Goal: Transaction & Acquisition: Purchase product/service

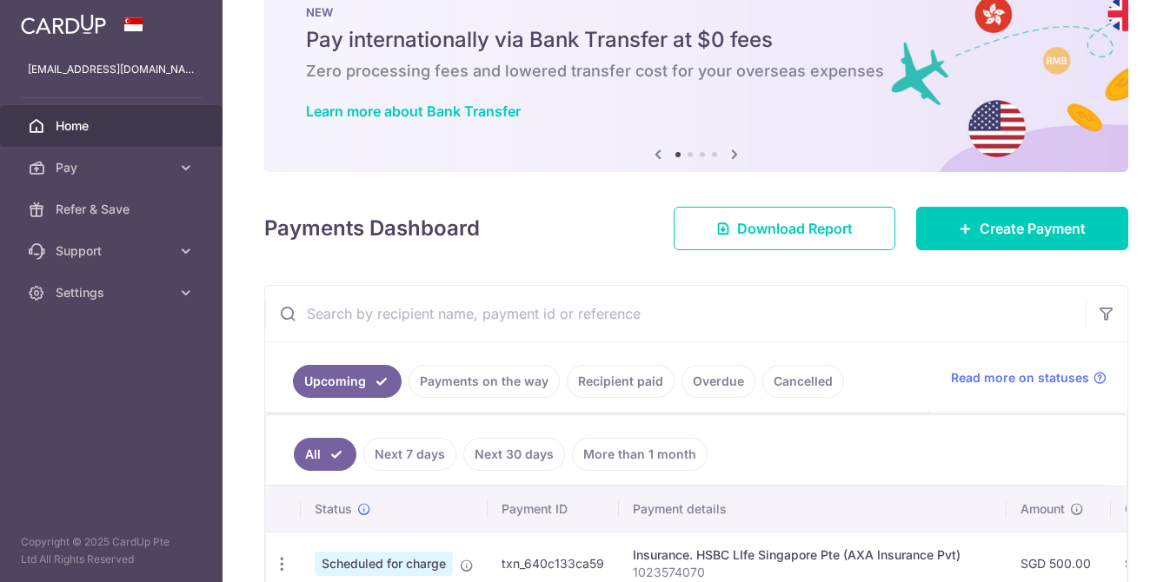
scroll to position [51, 0]
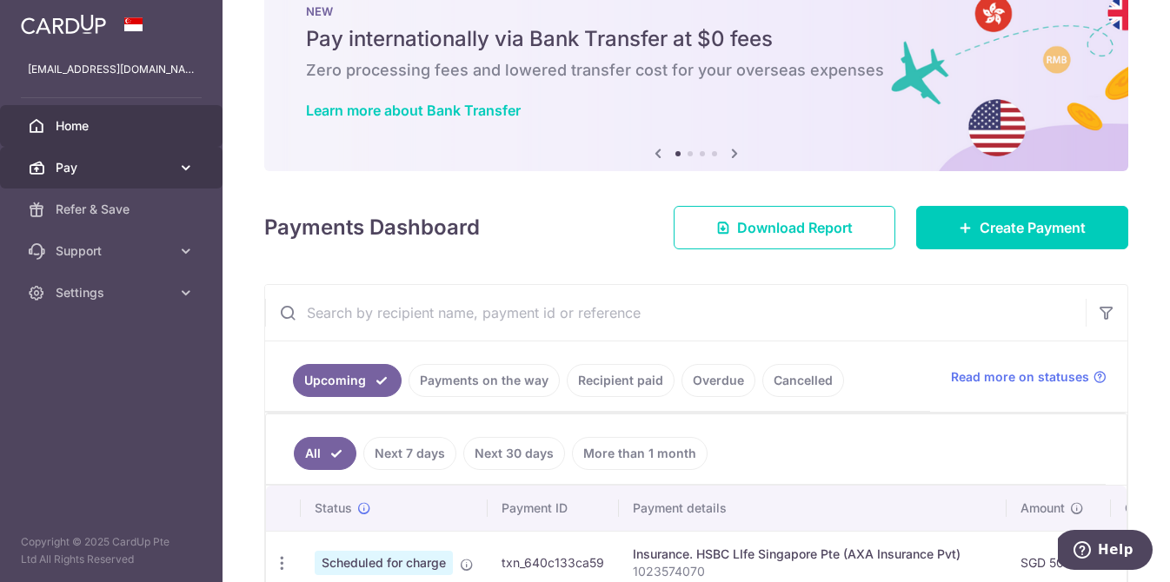
click at [87, 174] on span "Pay" at bounding box center [113, 167] width 115 height 17
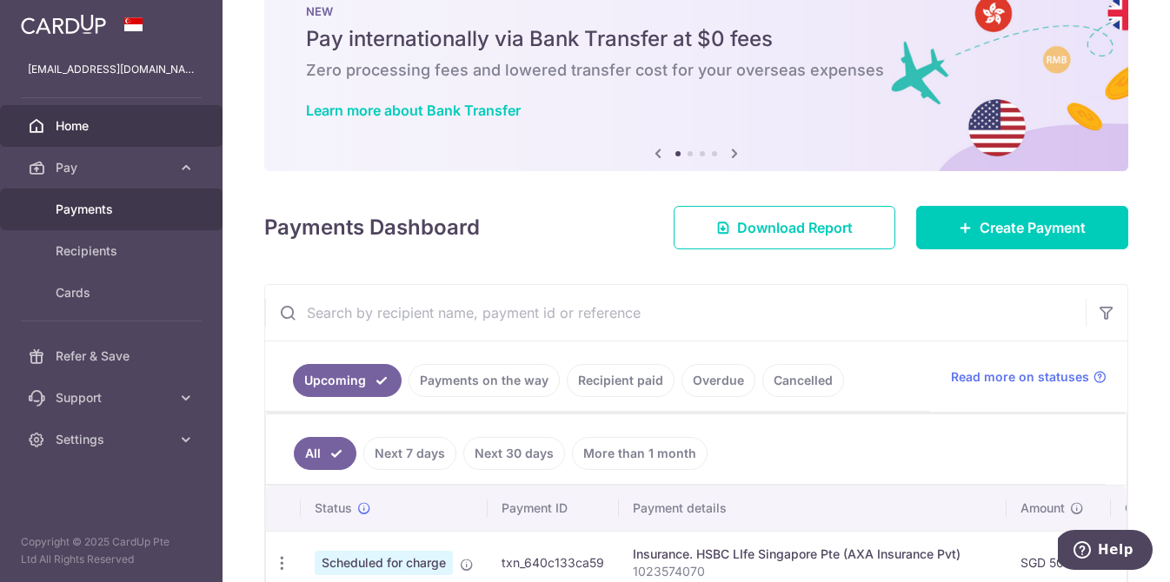
click at [88, 209] on span "Payments" at bounding box center [113, 209] width 115 height 17
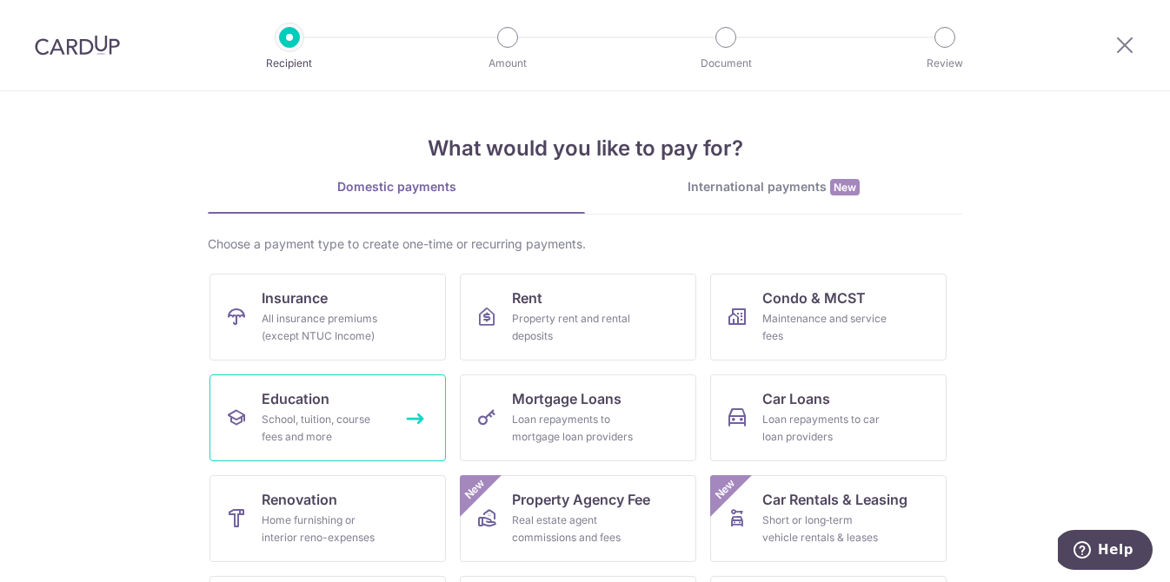
click at [372, 409] on link "Education School, tuition, course fees and more" at bounding box center [327, 418] width 236 height 87
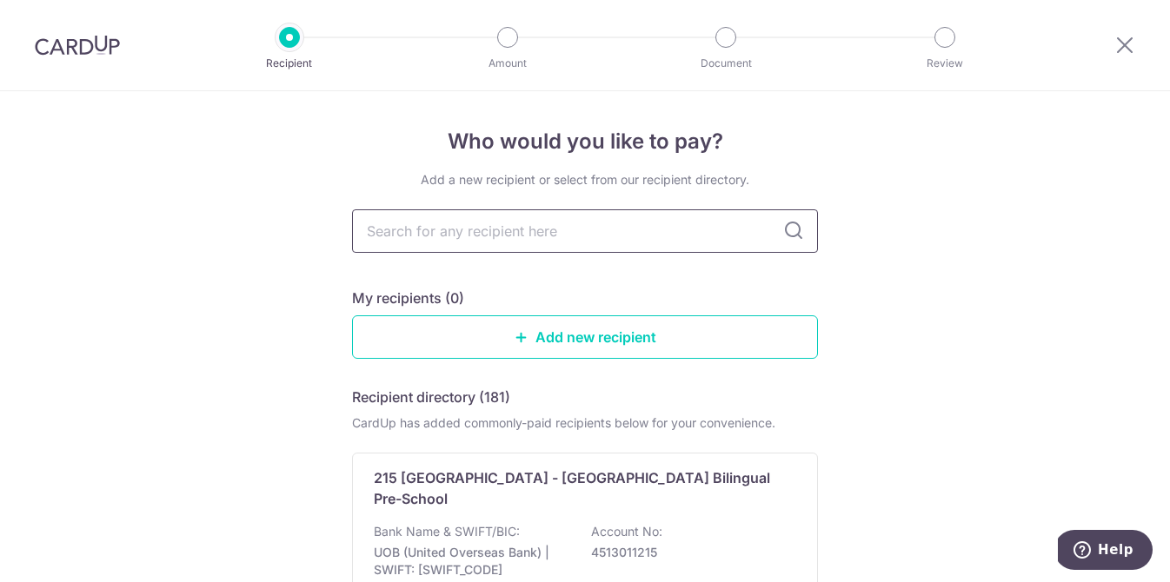
click at [462, 234] on input "text" at bounding box center [585, 230] width 466 height 43
type input "na"
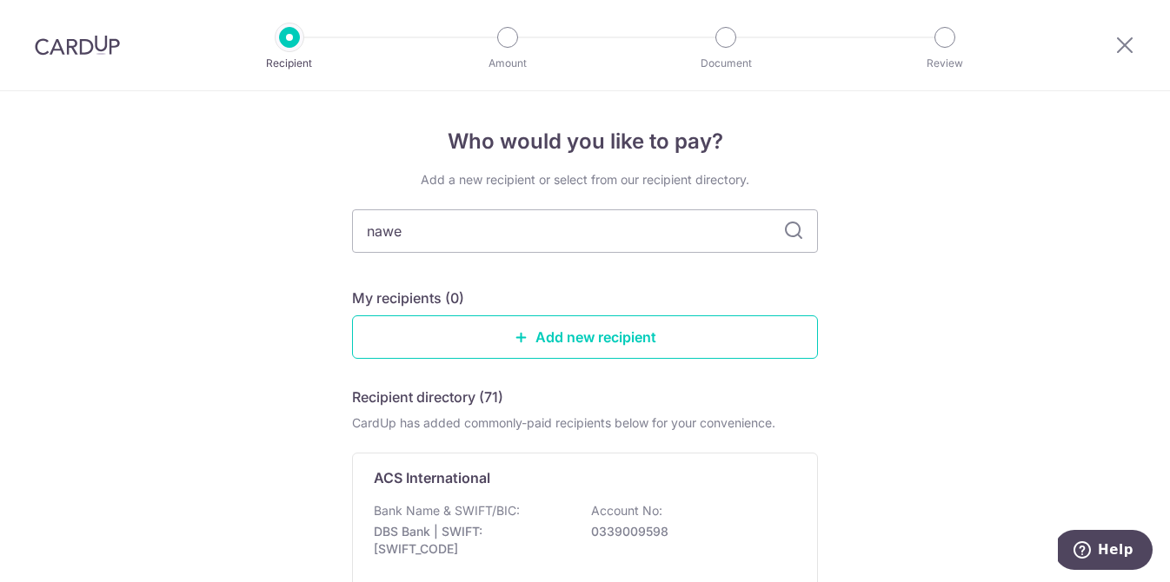
type input "naw"
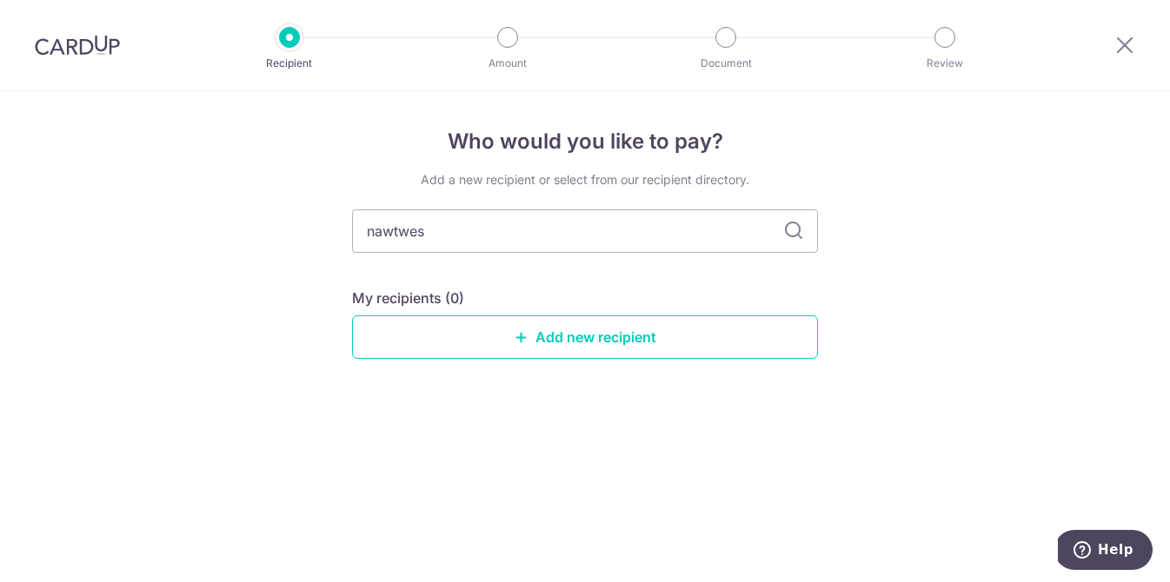
type input "nawtwest"
click at [678, 330] on link "Add new recipient" at bounding box center [585, 337] width 466 height 43
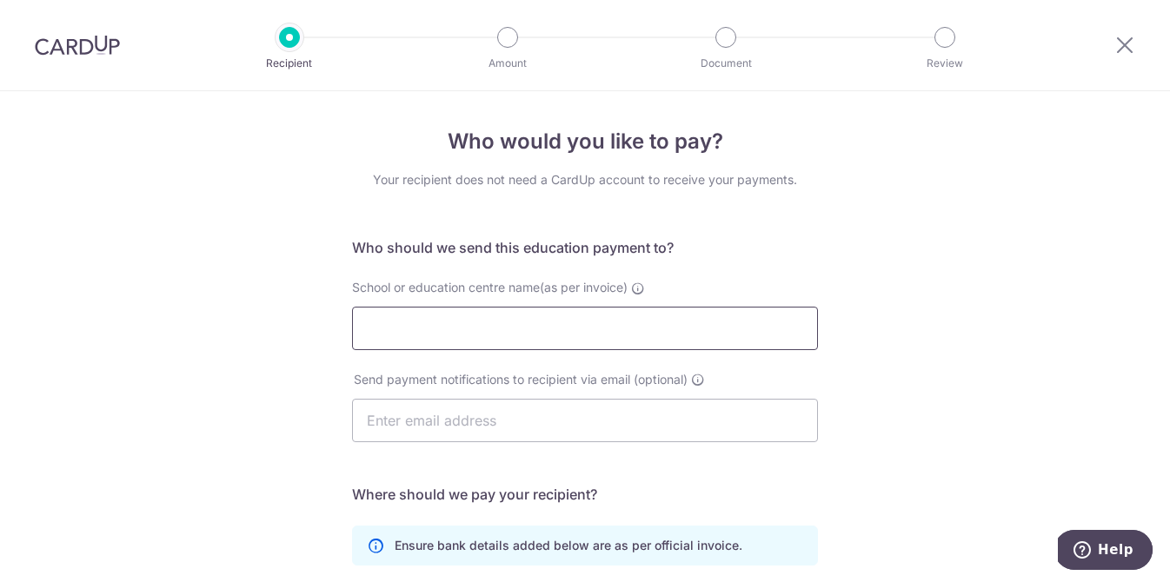
click at [678, 330] on input "School or education centre name(as per invoice)" at bounding box center [585, 328] width 466 height 43
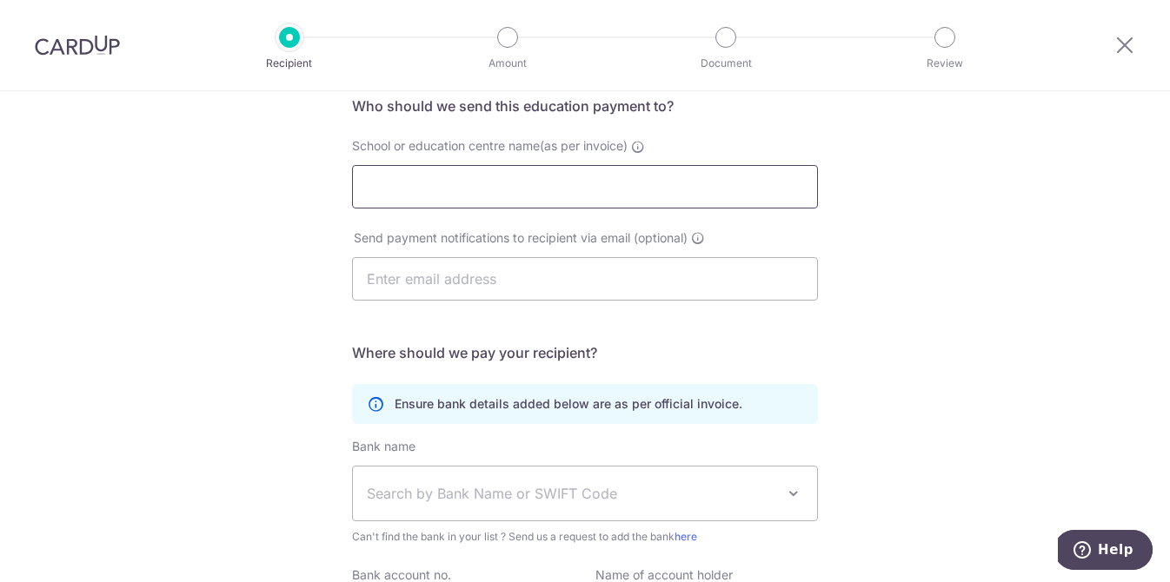
scroll to position [176, 0]
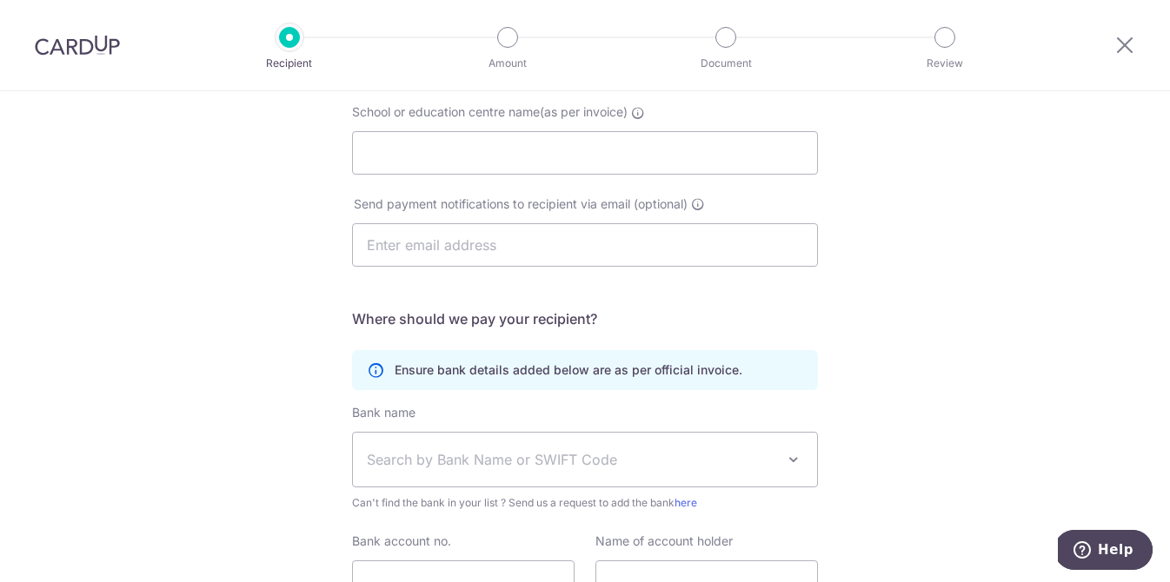
click at [897, 317] on div "Who would you like to pay? Your recipient does not need a CardUp account to rec…" at bounding box center [585, 329] width 1170 height 827
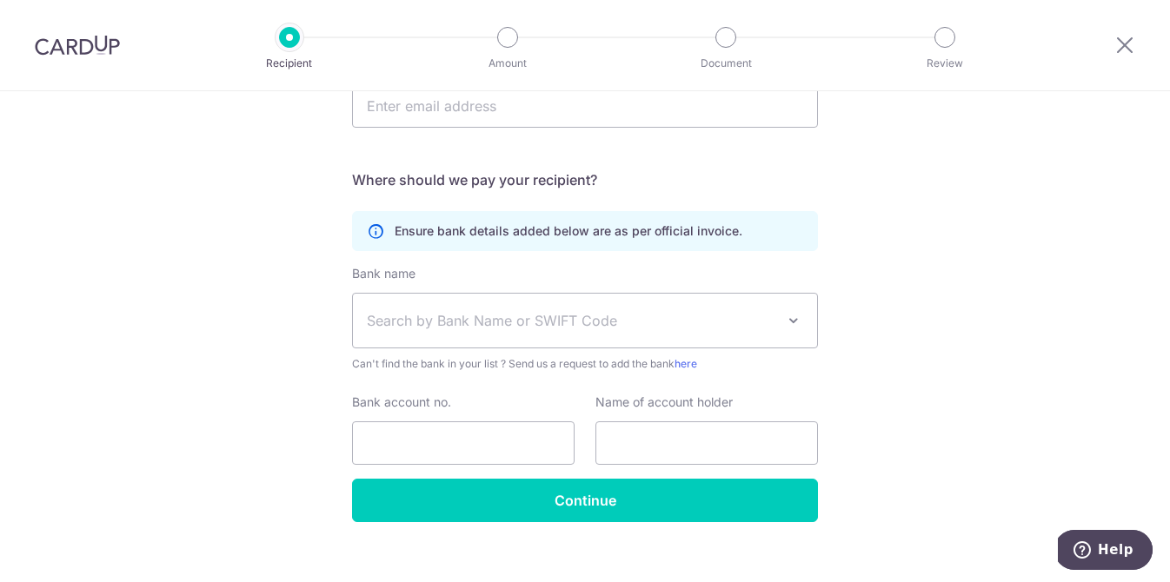
scroll to position [330, 0]
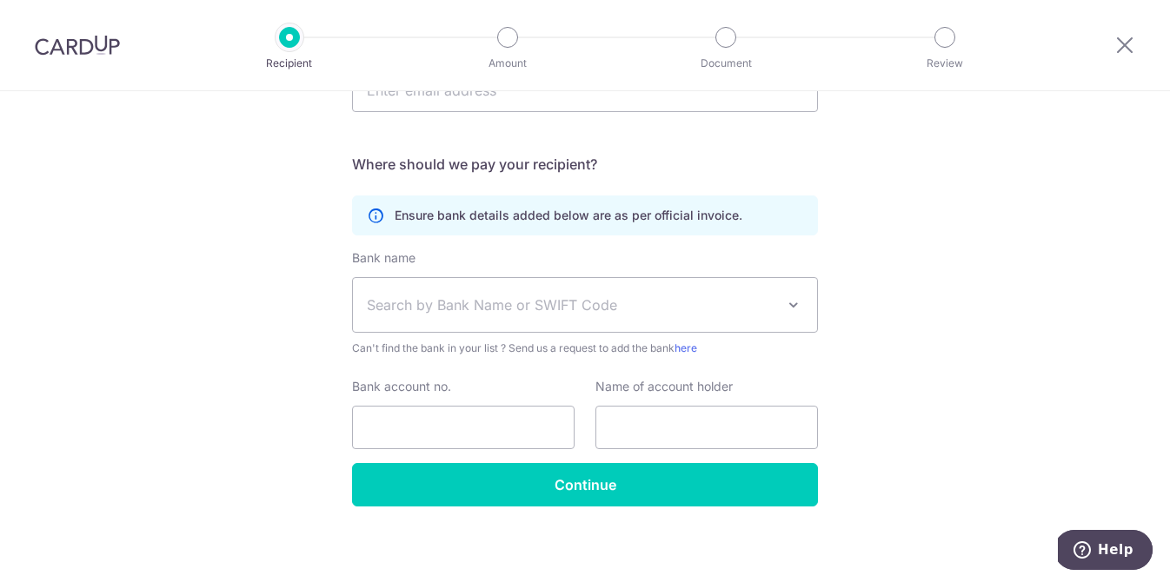
click at [792, 309] on span at bounding box center [793, 305] width 21 height 21
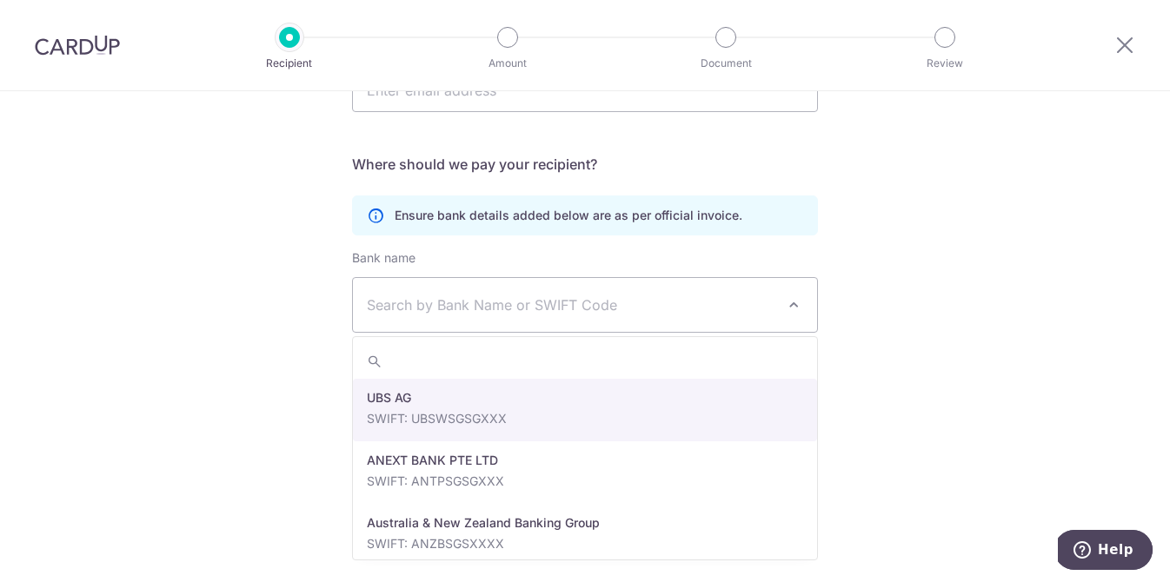
click at [646, 298] on span "Search by Bank Name or SWIFT Code" at bounding box center [571, 305] width 409 height 21
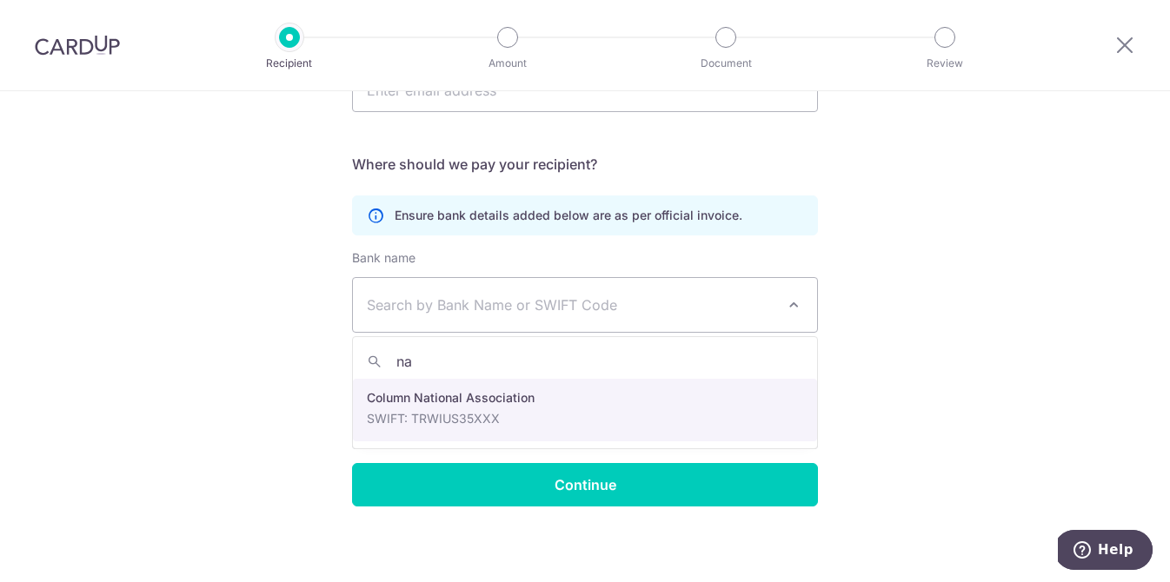
type input "n"
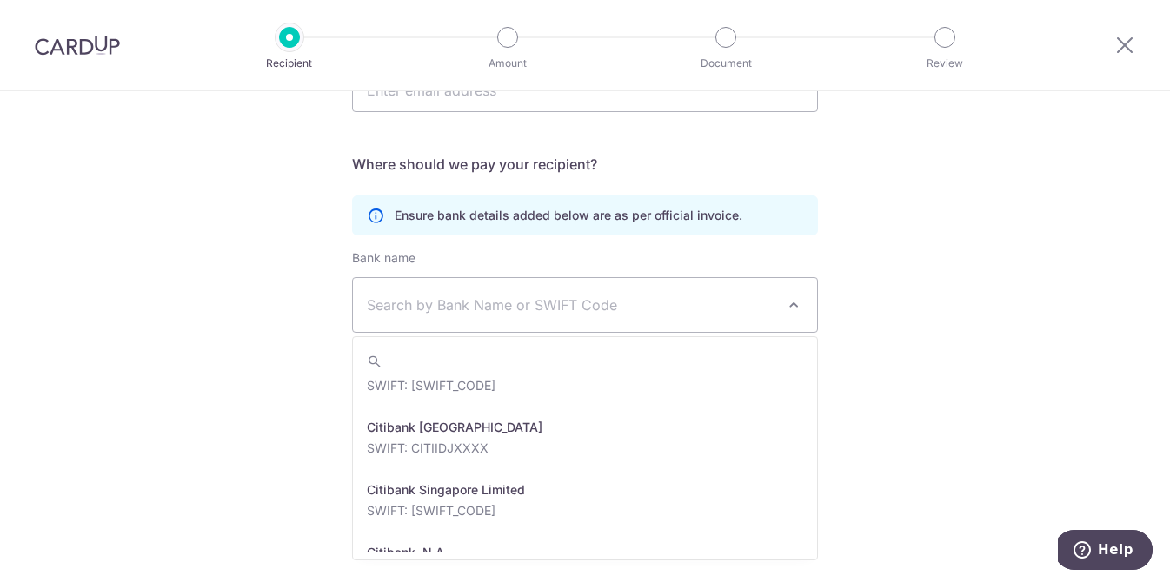
scroll to position [722, 0]
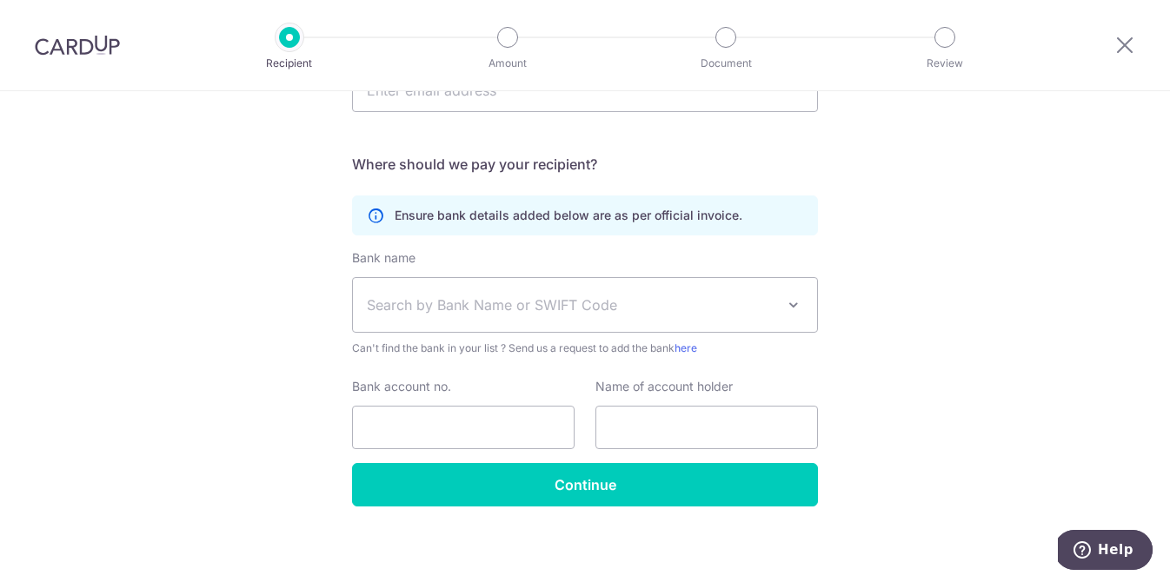
click at [229, 382] on div "Who would you like to pay? Your recipient does not need a CardUp account to rec…" at bounding box center [585, 174] width 1170 height 827
click at [1125, 44] on icon at bounding box center [1124, 45] width 21 height 22
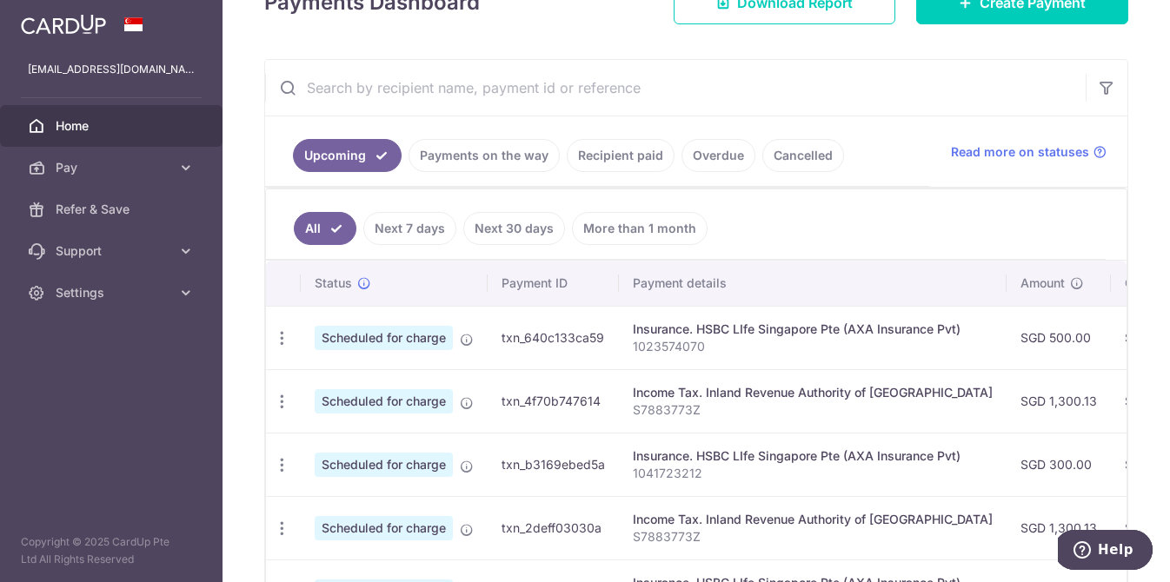
scroll to position [370, 0]
